Goal: Task Accomplishment & Management: Use online tool/utility

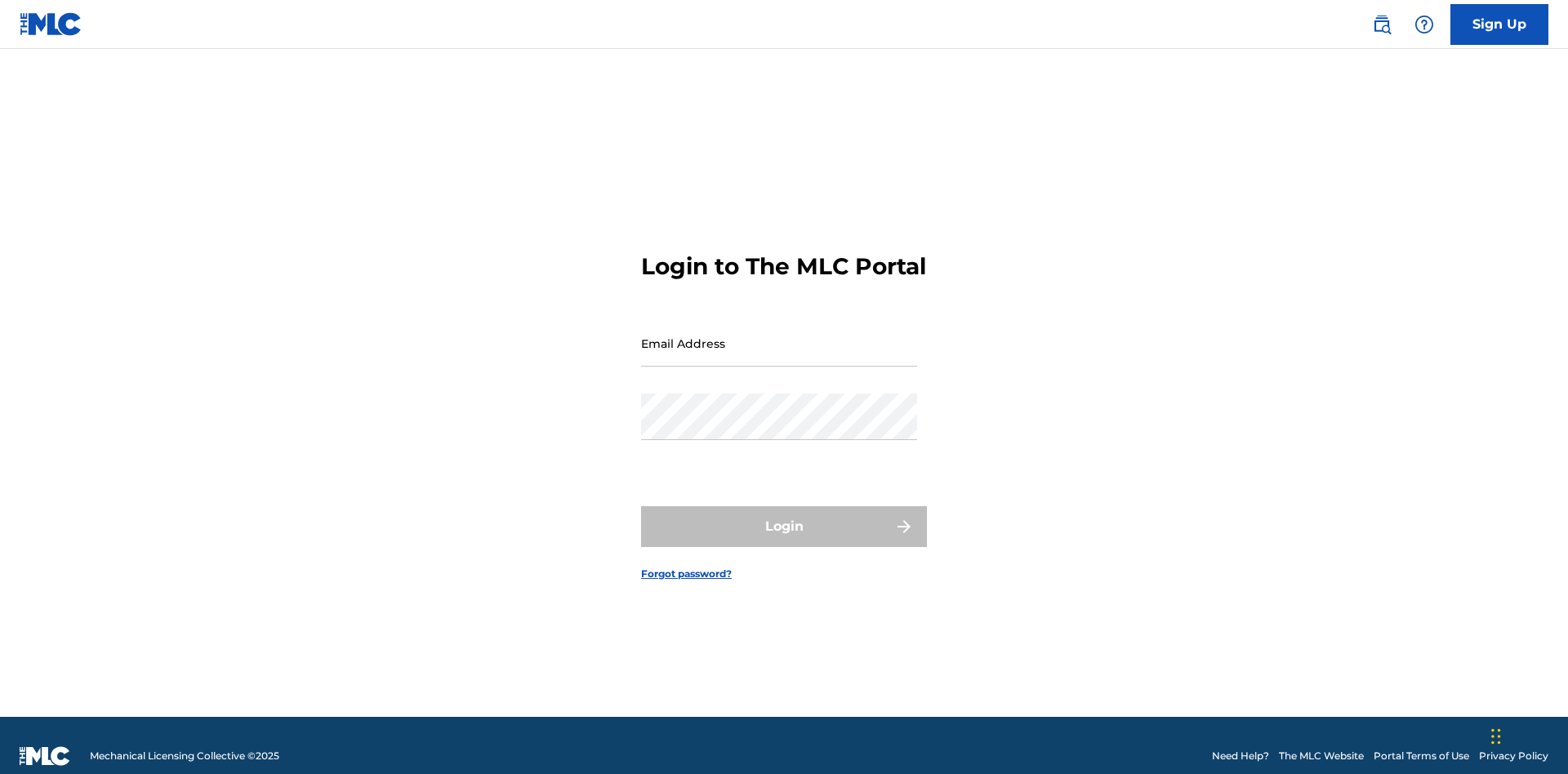
scroll to position [21, 0]
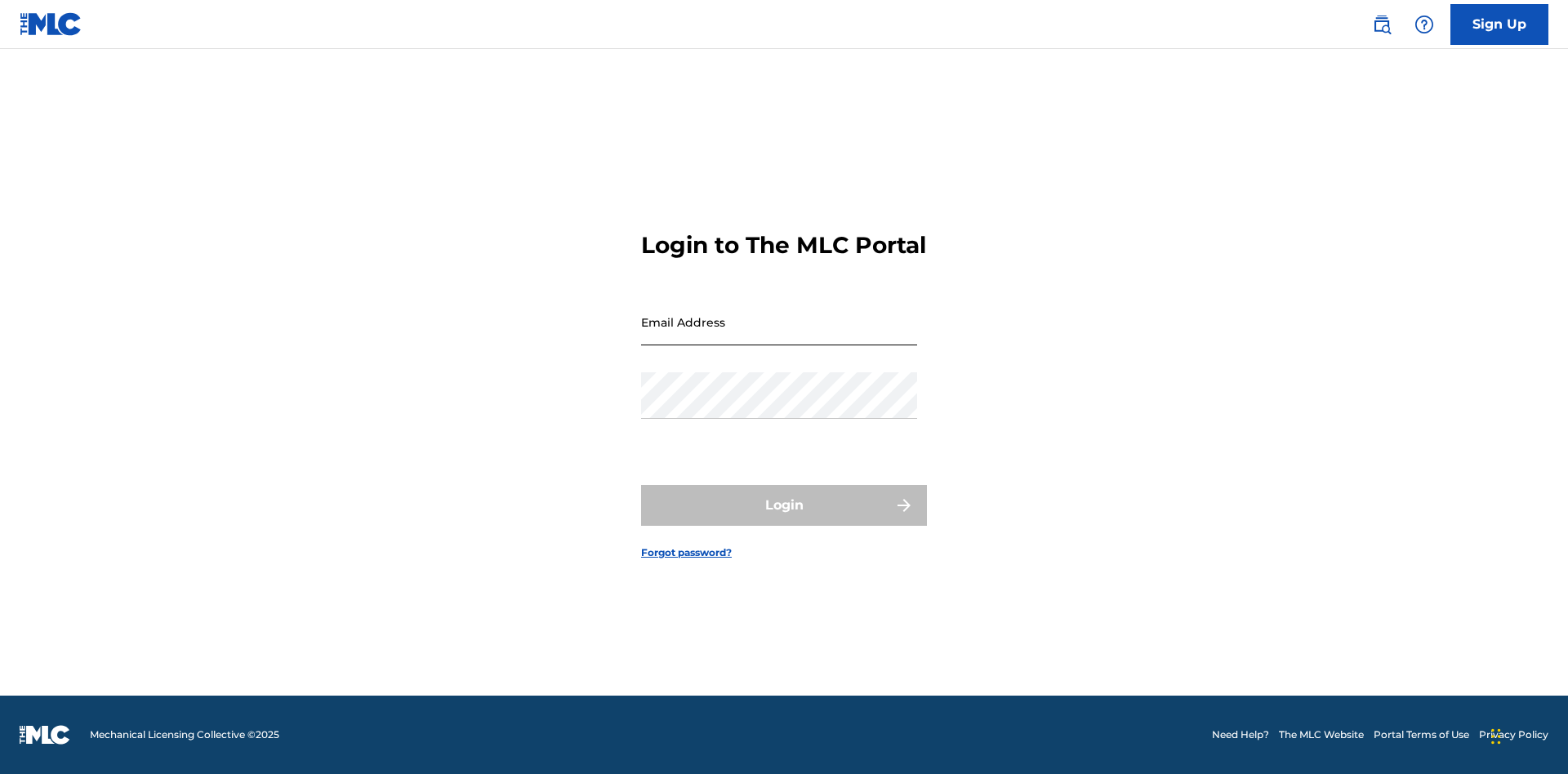
click at [779, 336] on input "Email Address" at bounding box center [779, 321] width 276 height 47
type input "[EMAIL_ADDRESS][DOMAIN_NAME]"
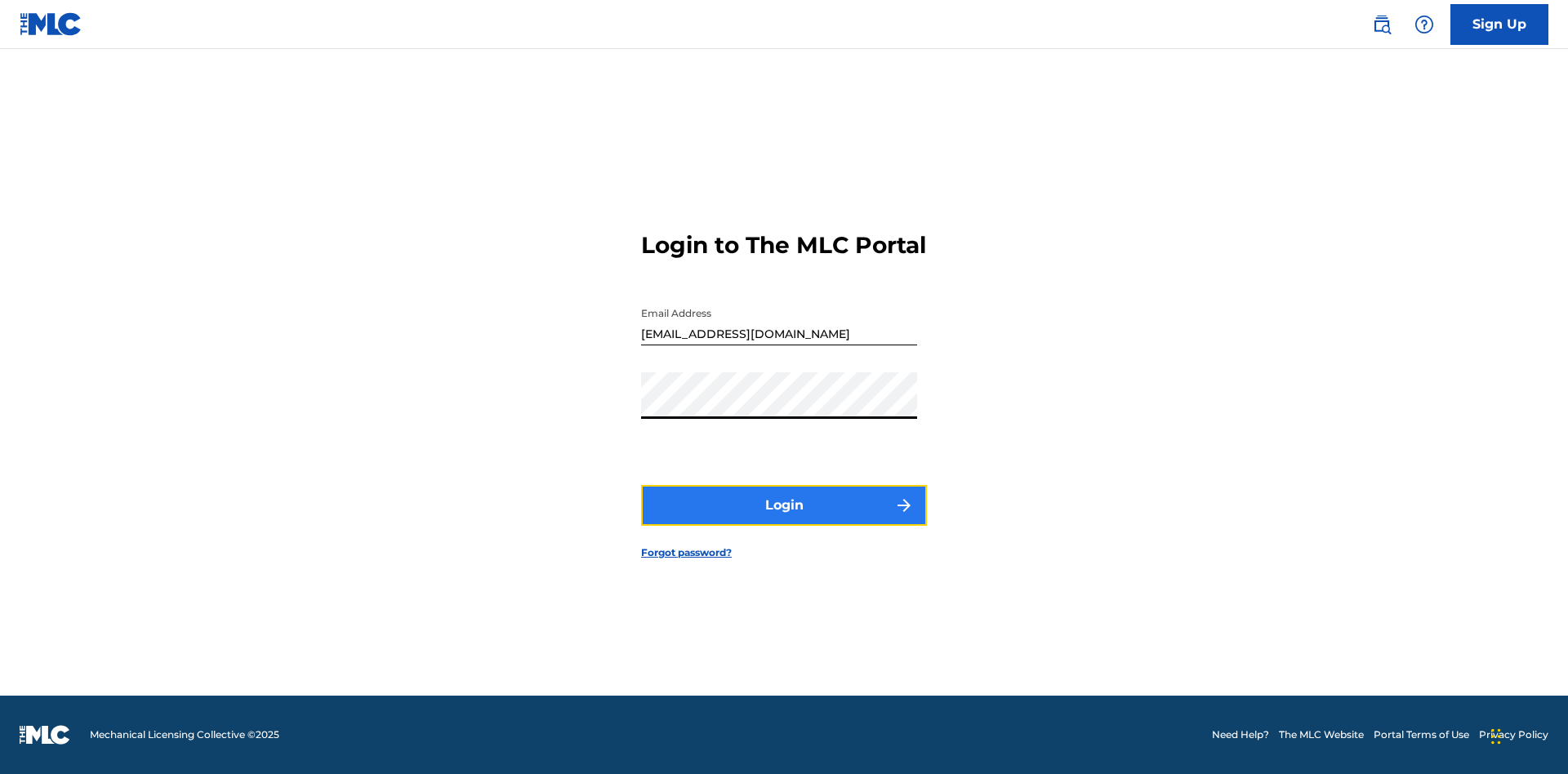
click at [784, 519] on button "Login" at bounding box center [784, 504] width 286 height 41
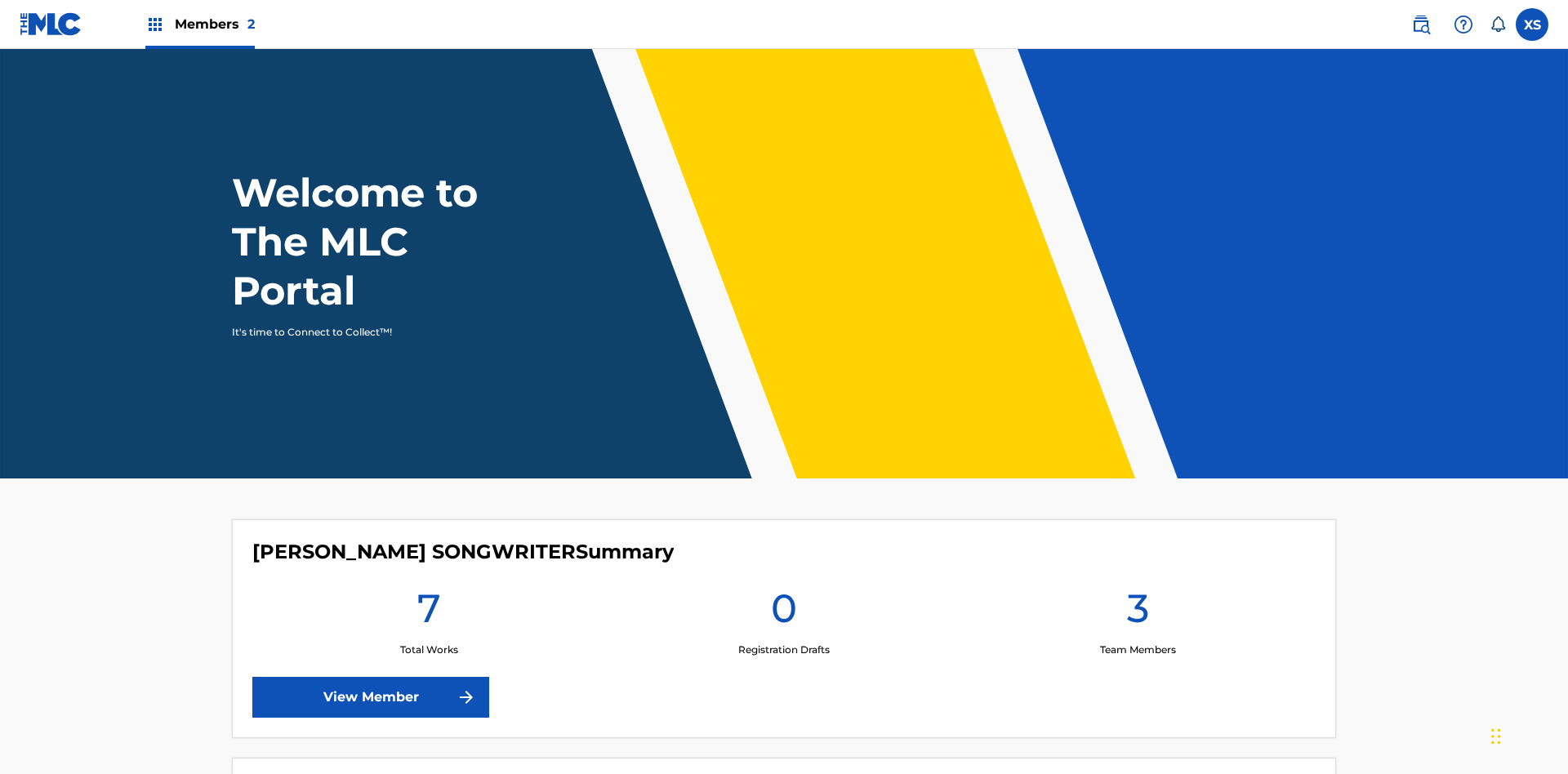
click at [200, 24] on span "Members 2" at bounding box center [214, 24] width 80 height 19
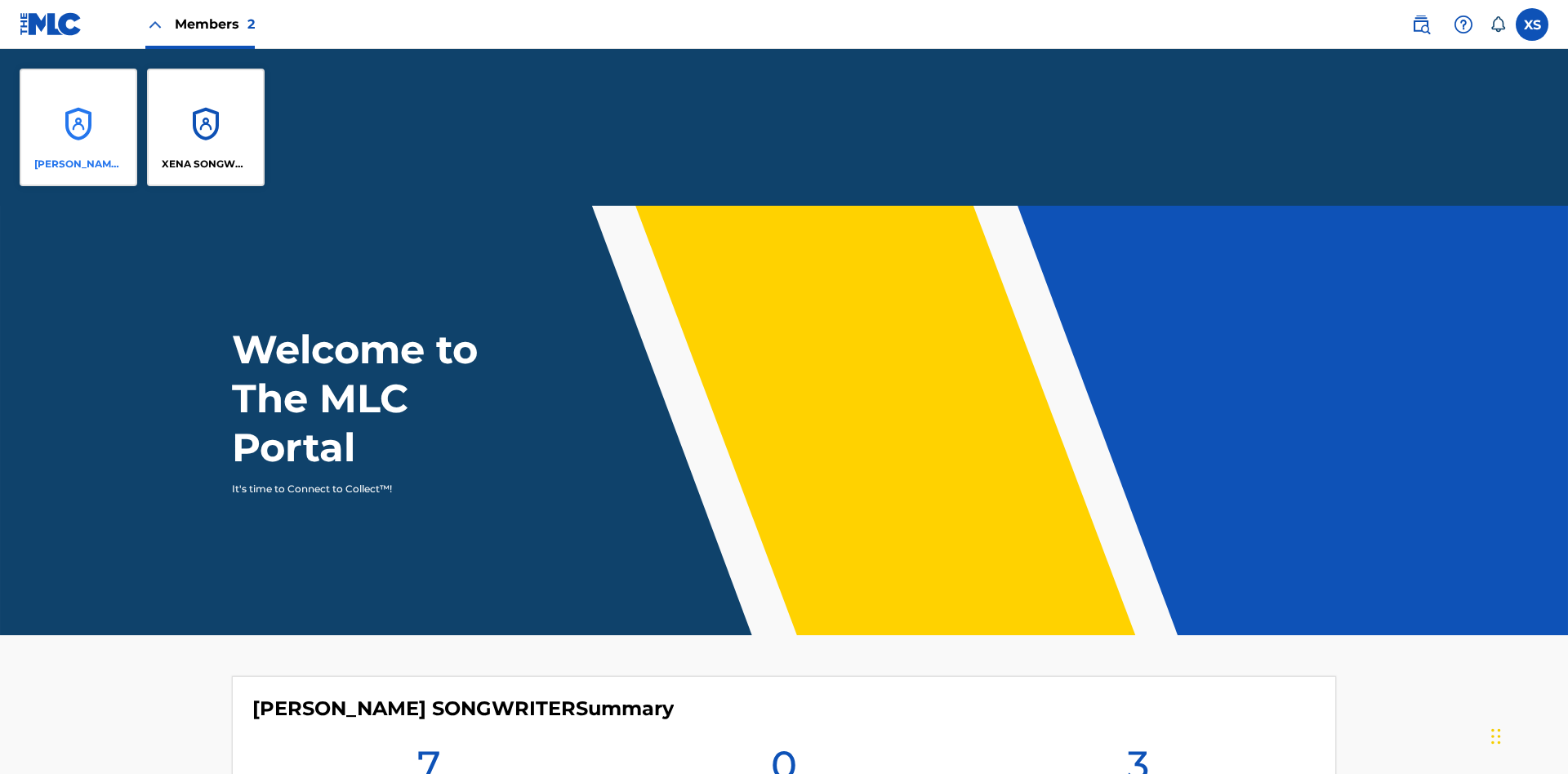
click at [79, 164] on p "[PERSON_NAME] SONGWRITER" at bounding box center [79, 163] width 89 height 14
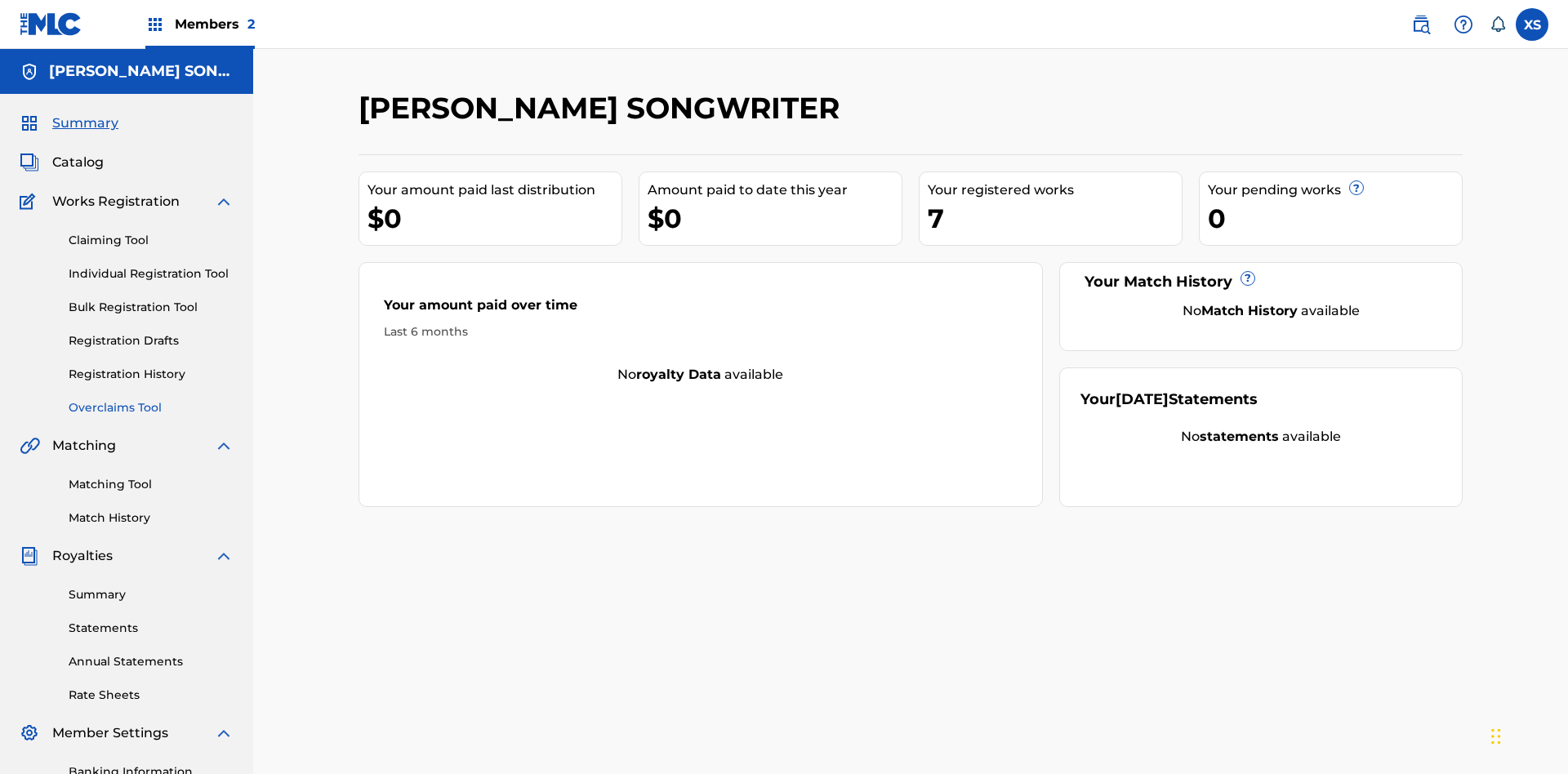
click at [151, 399] on link "Overclaims Tool" at bounding box center [151, 408] width 165 height 17
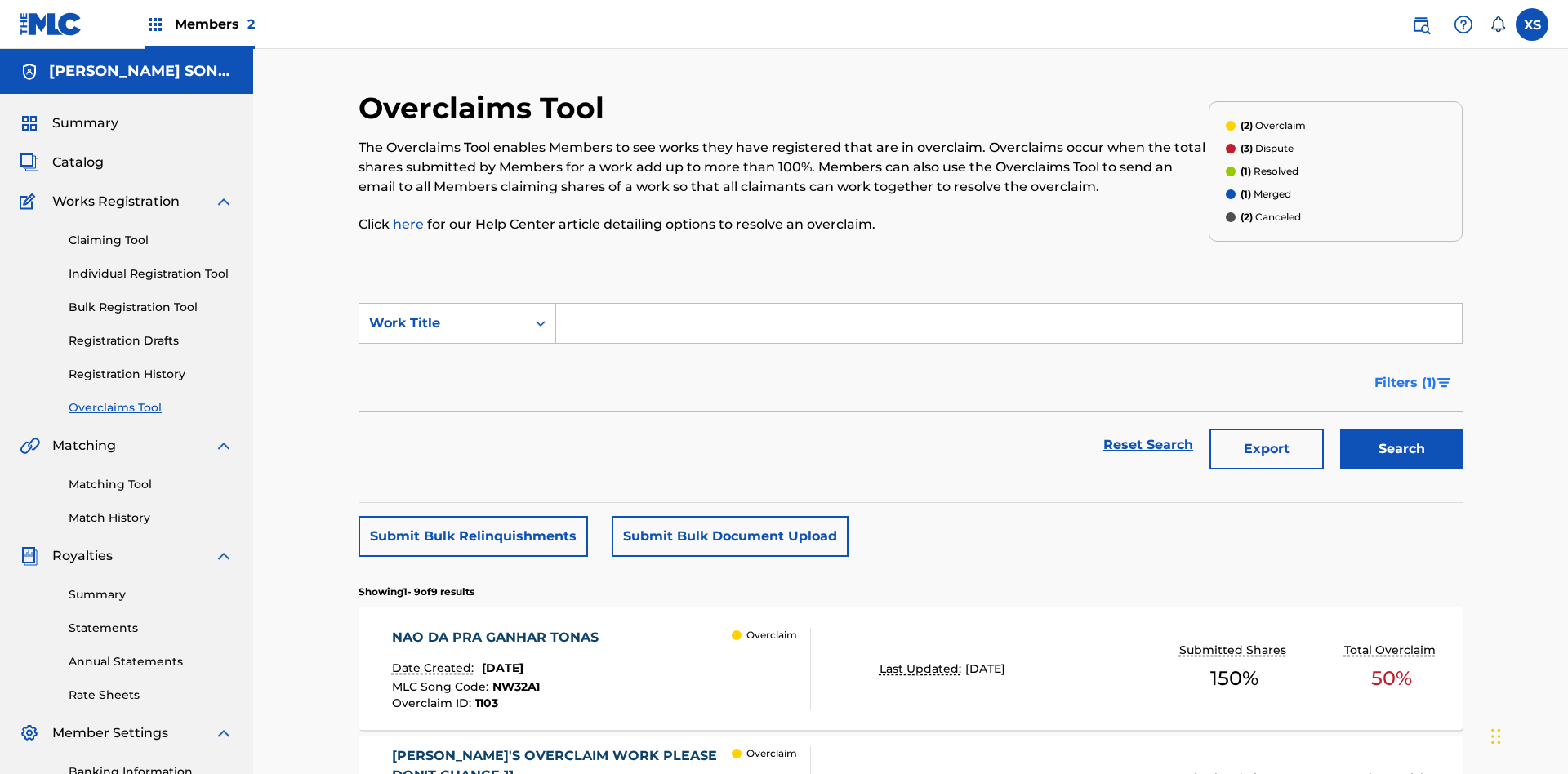
click at [1405, 373] on span "Filters ( 1 )" at bounding box center [1405, 383] width 62 height 19
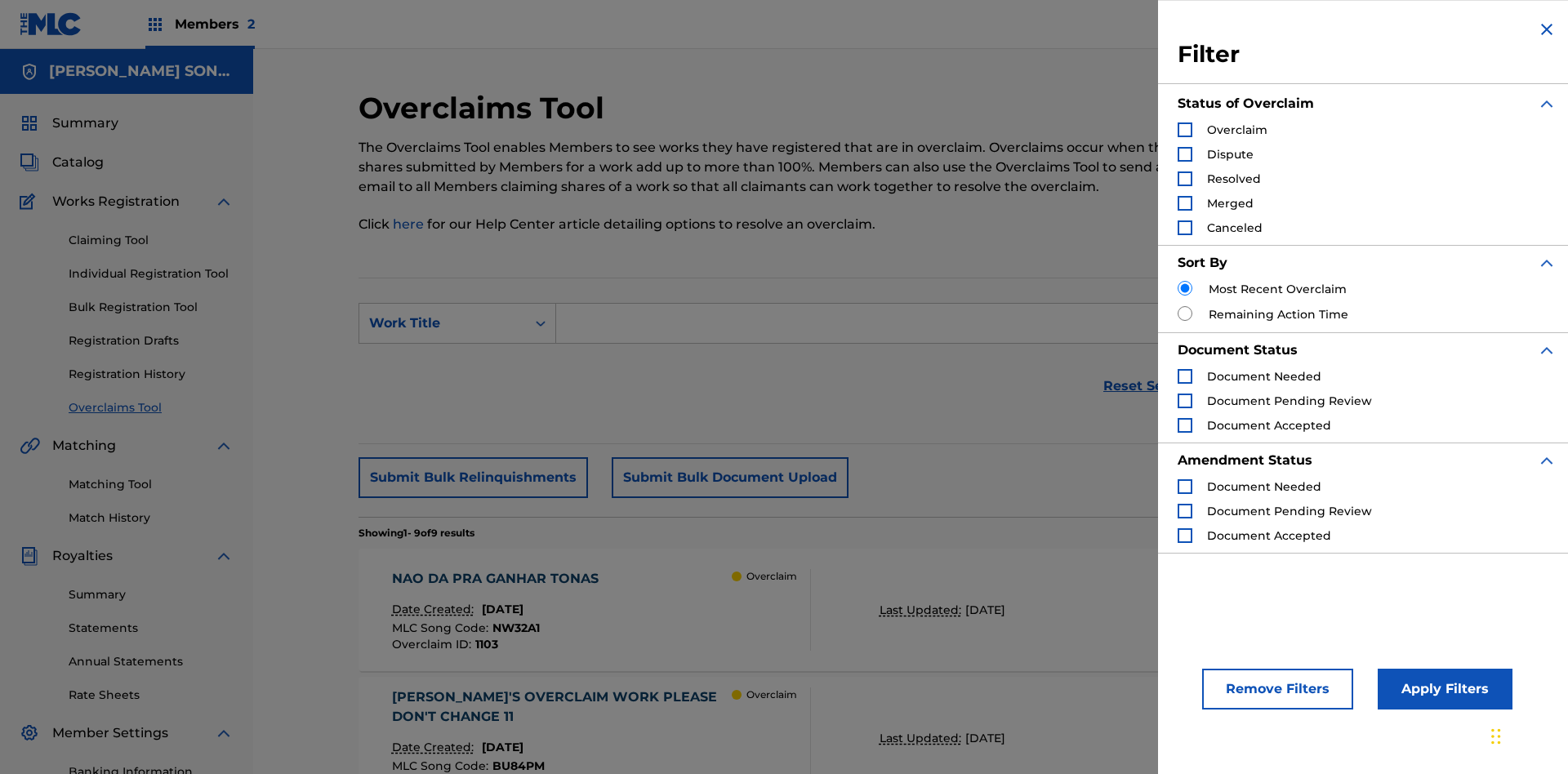
scroll to position [275, 0]
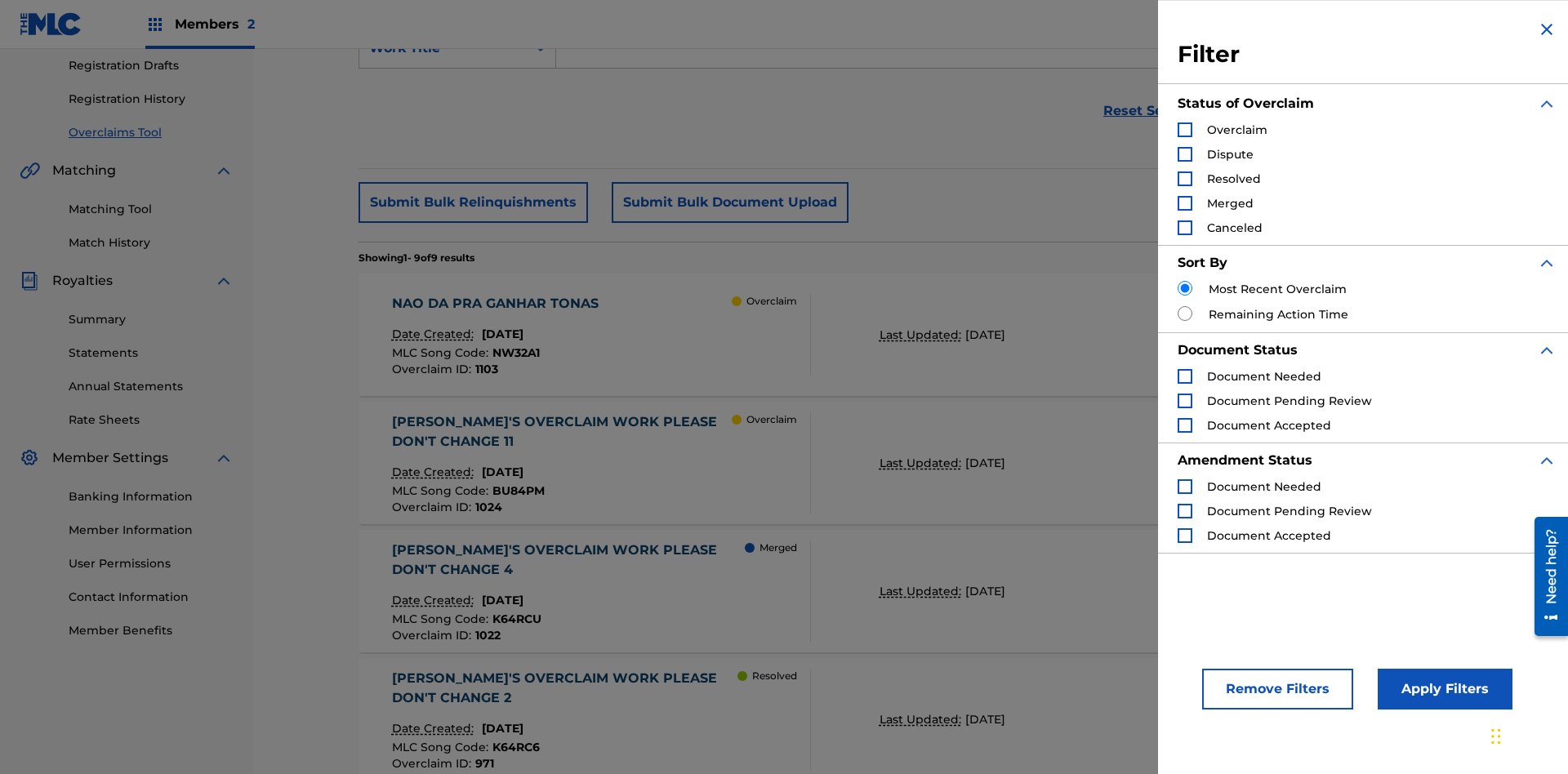
click at [1185, 129] on div "Search Form" at bounding box center [1184, 129] width 14 height 14
click at [1442, 689] on button "Apply Filters" at bounding box center [1444, 689] width 134 height 41
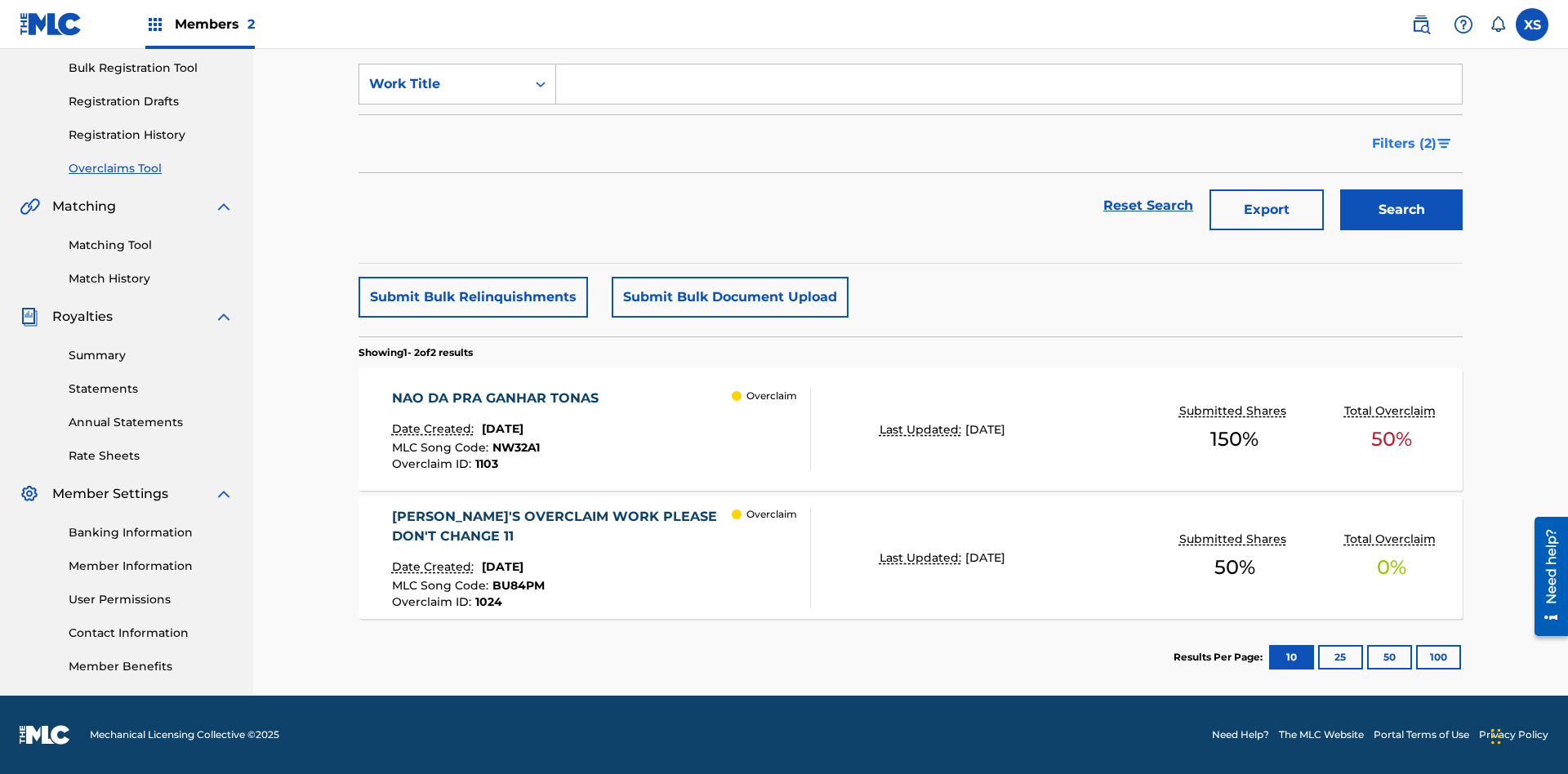
click at [1405, 144] on span "Filters ( 2 )" at bounding box center [1404, 144] width 64 height 19
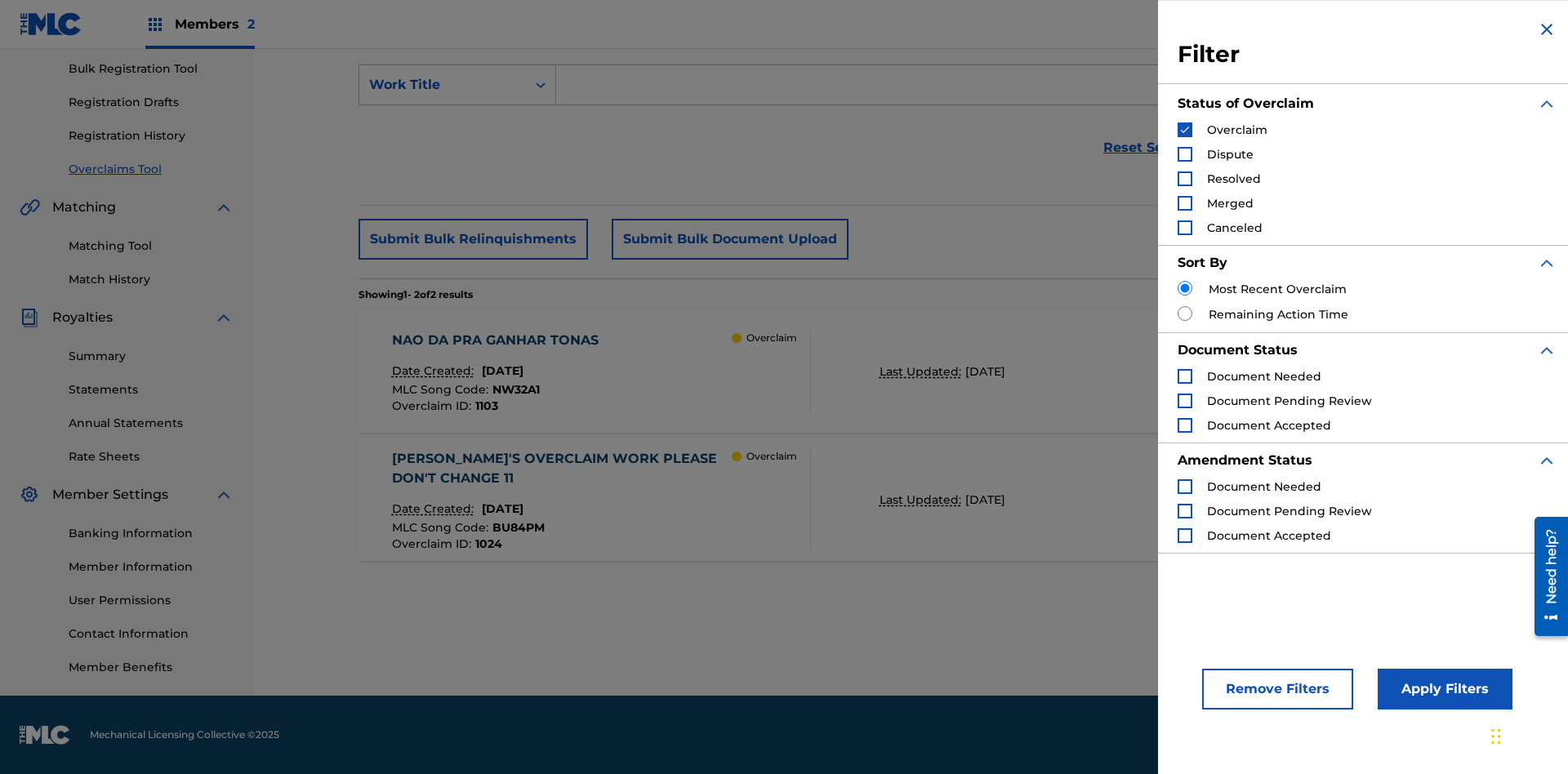
click at [1185, 129] on img "Search Form" at bounding box center [1185, 129] width 12 height 12
click at [1185, 154] on div "Search Form" at bounding box center [1184, 153] width 14 height 14
click at [1442, 689] on button "Apply Filters" at bounding box center [1444, 689] width 134 height 41
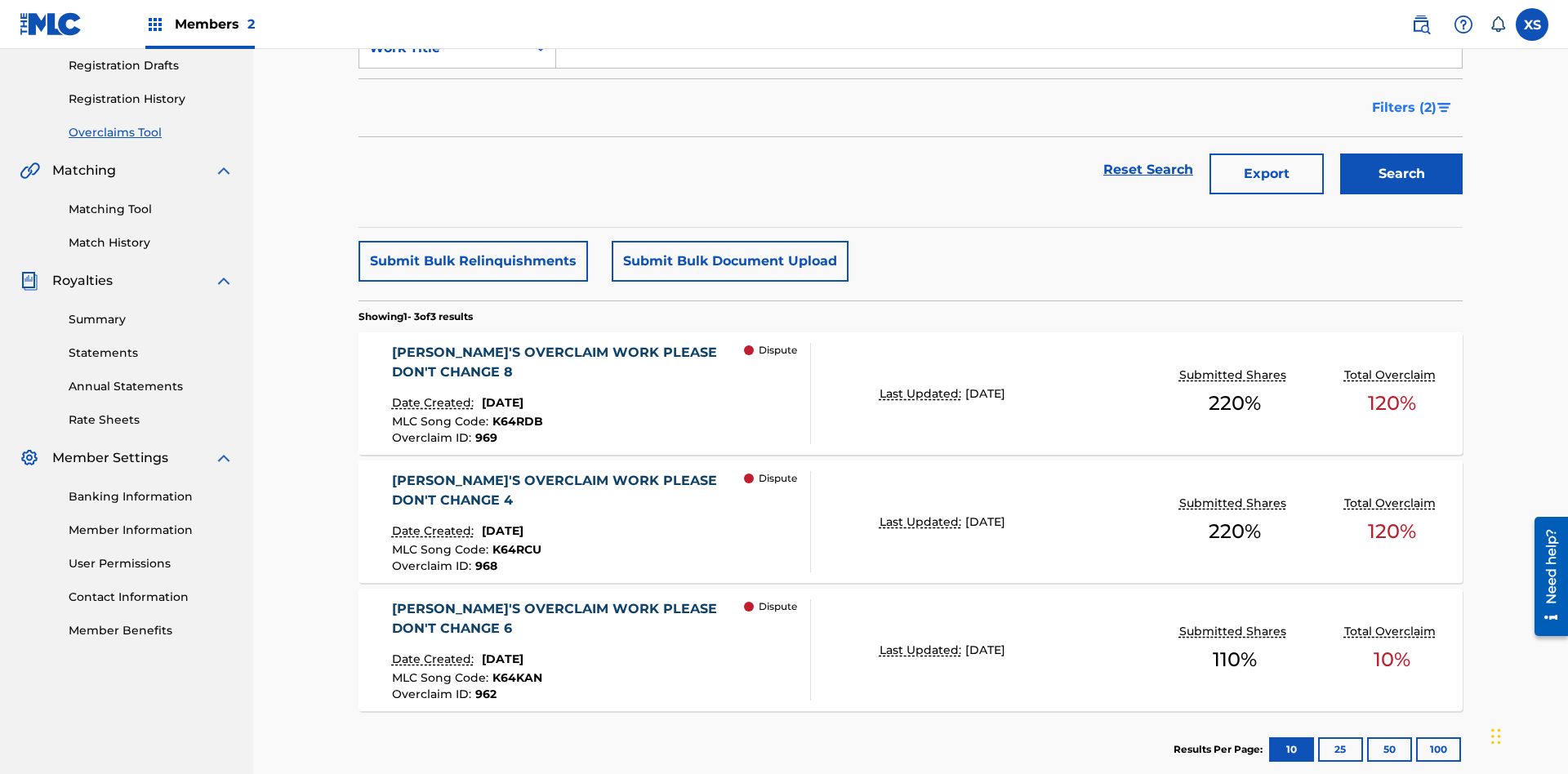
click at [1405, 107] on span "Filters ( 2 )" at bounding box center [1404, 107] width 64 height 19
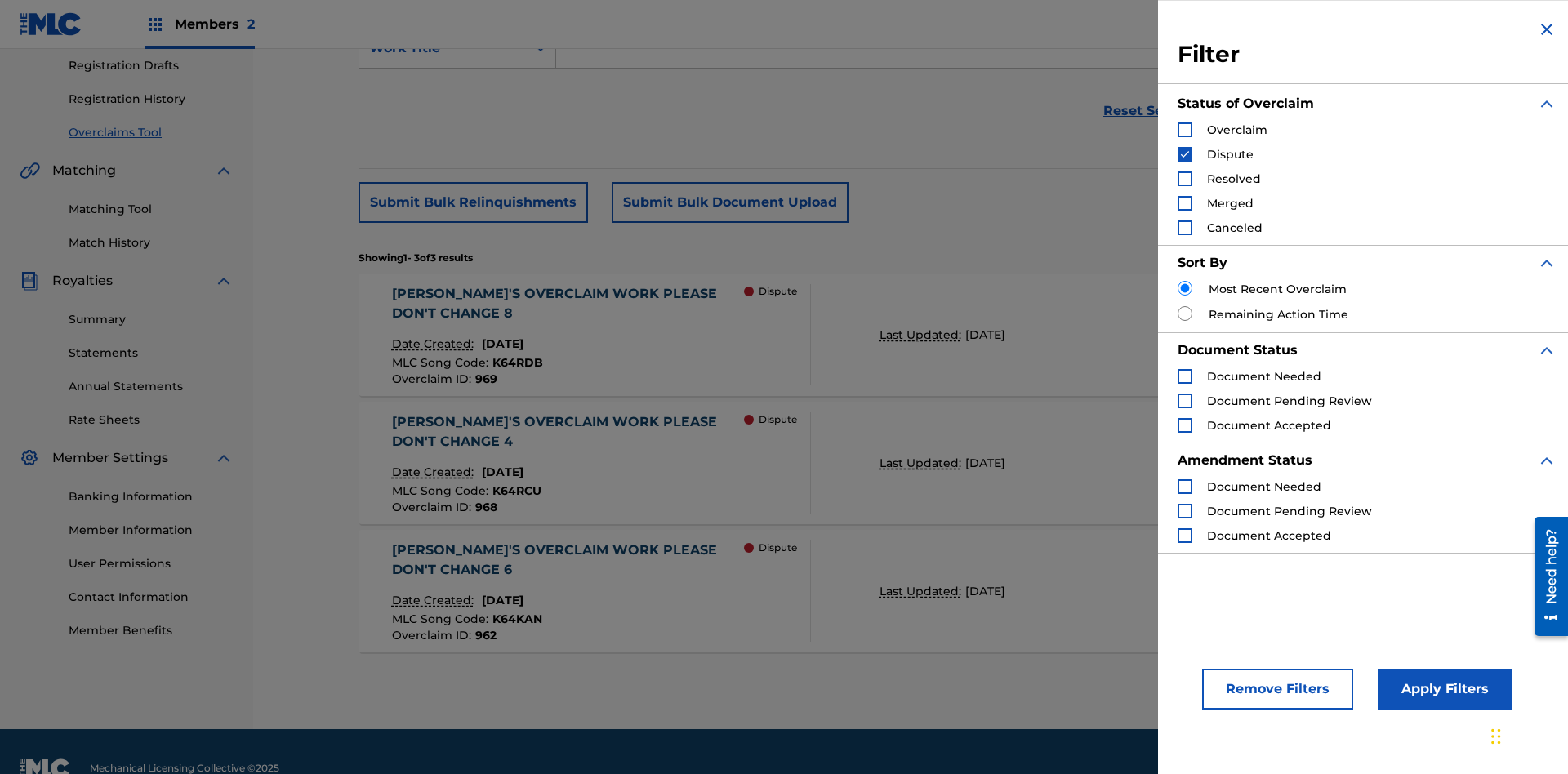
click at [1185, 154] on img "Search Form" at bounding box center [1185, 154] width 12 height 12
click at [1185, 178] on div "Search Form" at bounding box center [1184, 178] width 14 height 14
click at [1442, 689] on button "Apply Filters" at bounding box center [1444, 689] width 134 height 41
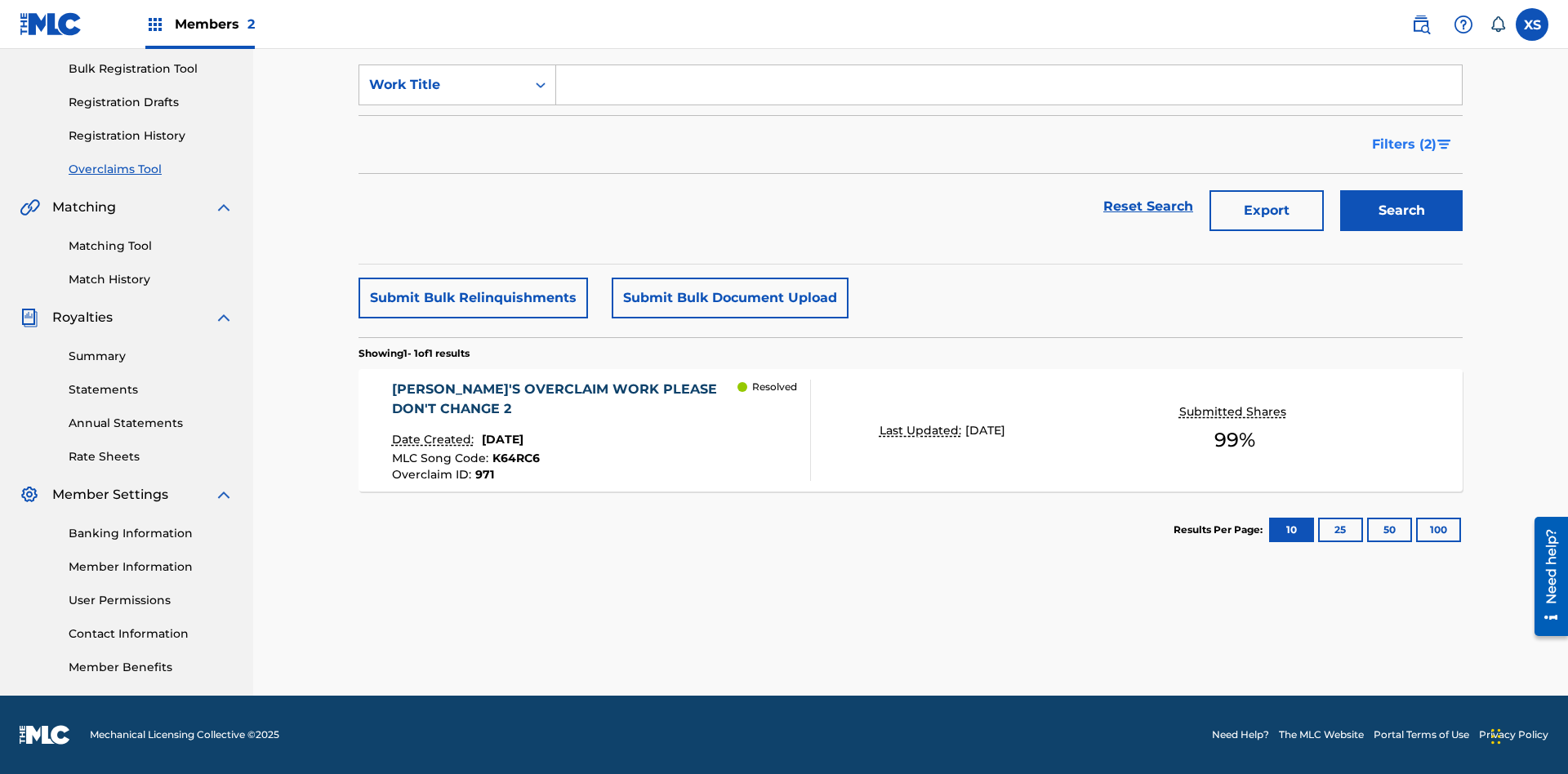
click at [1405, 145] on span "Filters ( 2 )" at bounding box center [1404, 144] width 64 height 19
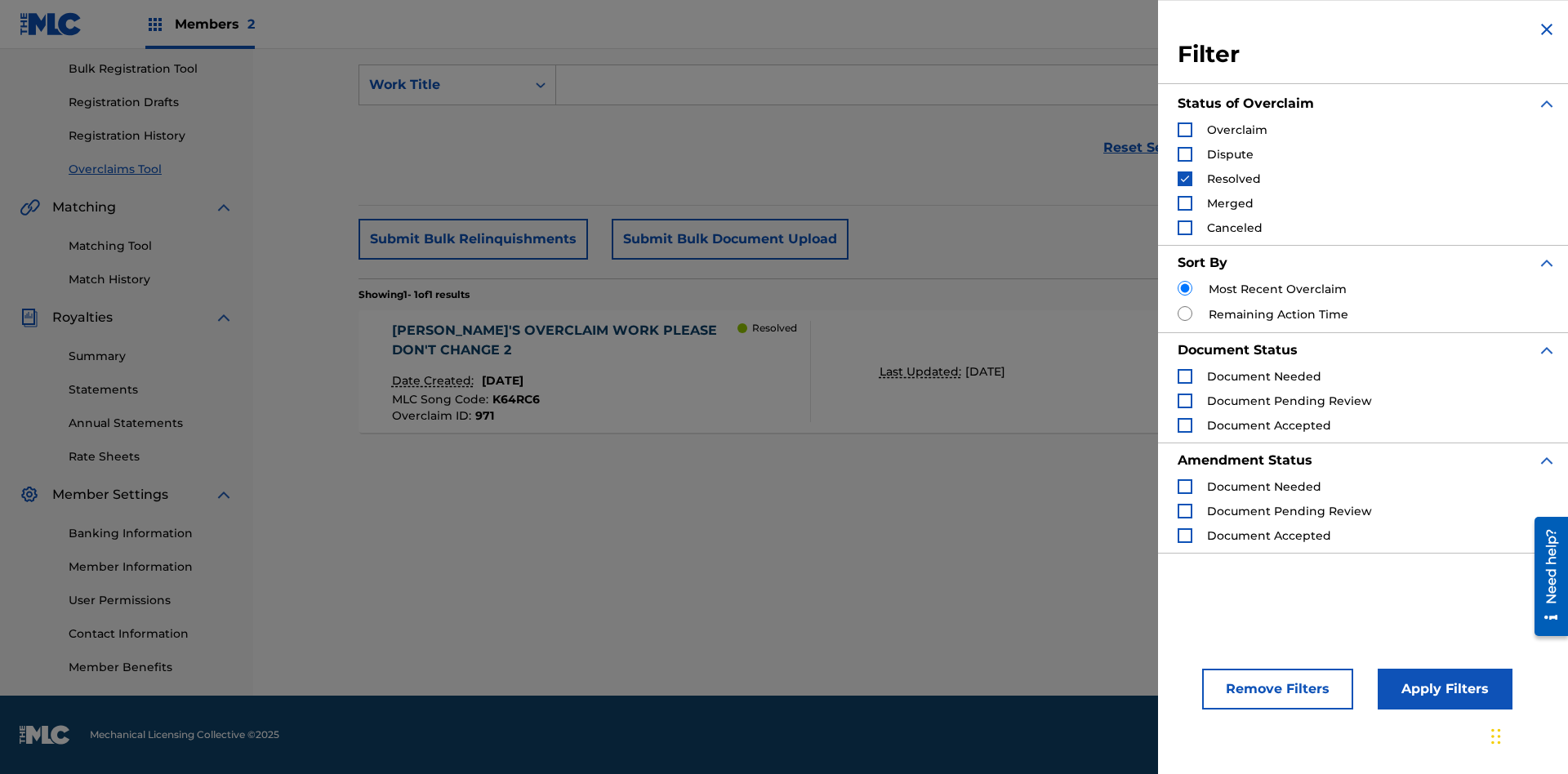
click at [1185, 178] on img "Search Form" at bounding box center [1185, 178] width 12 height 12
click at [1185, 203] on div "Search Form" at bounding box center [1184, 202] width 14 height 14
click at [1442, 689] on button "Apply Filters" at bounding box center [1444, 689] width 134 height 41
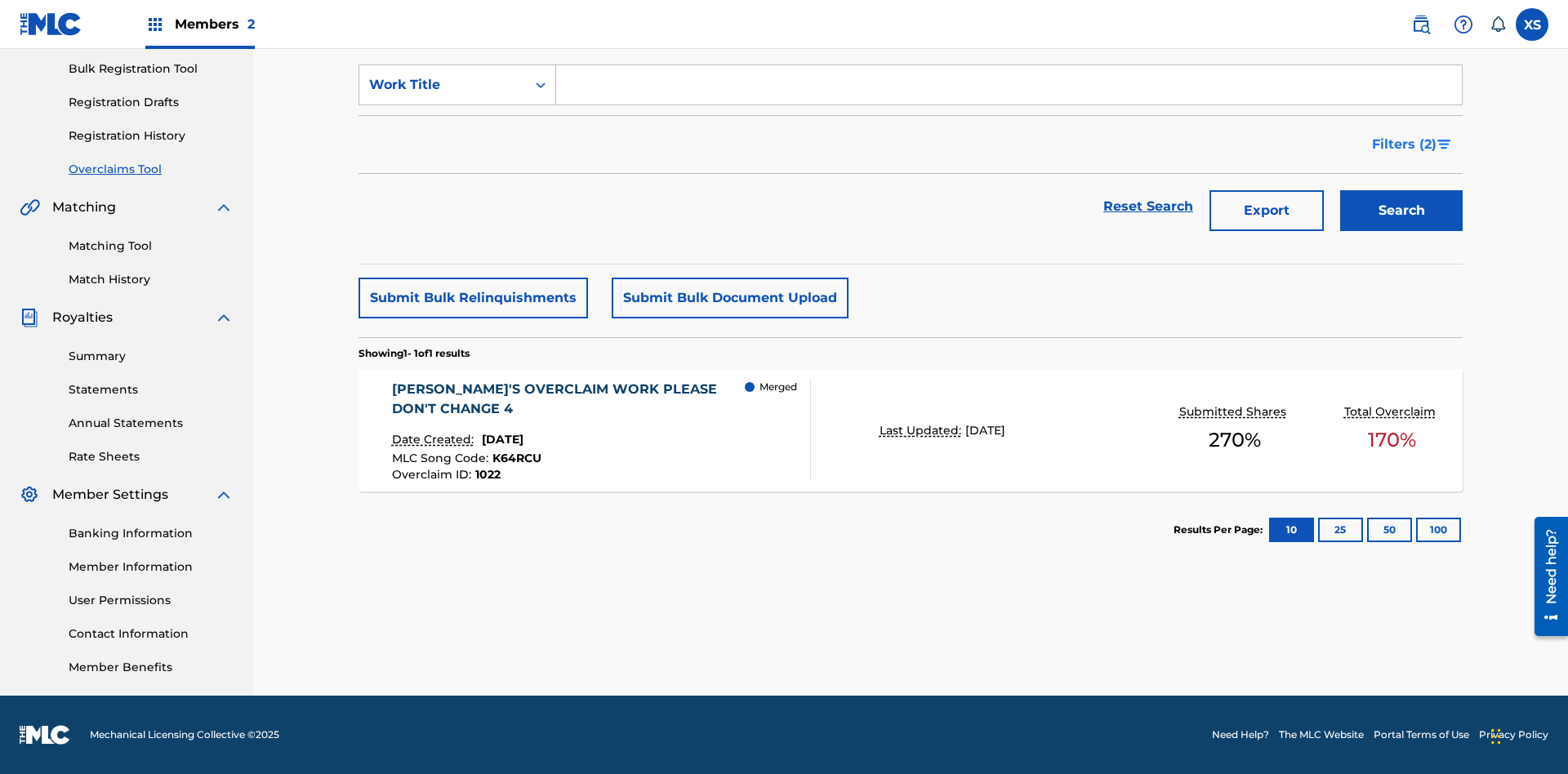
click at [1405, 145] on span "Filters ( 2 )" at bounding box center [1404, 144] width 64 height 19
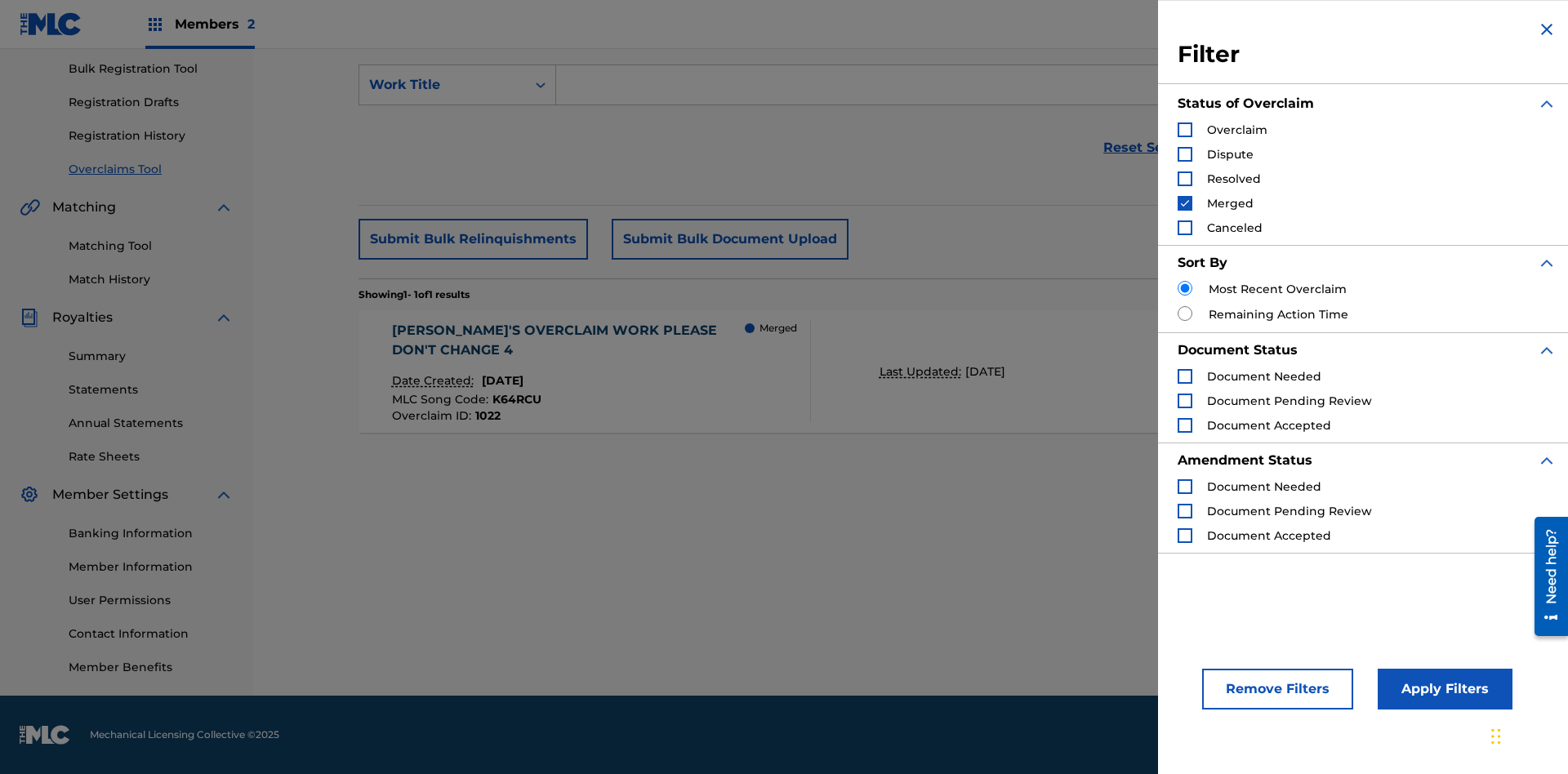
click at [1185, 203] on img "Search Form" at bounding box center [1185, 203] width 12 height 12
click at [1185, 227] on div "Search Form" at bounding box center [1184, 227] width 14 height 14
click at [1442, 689] on button "Apply Filters" at bounding box center [1444, 689] width 134 height 41
